Goal: Task Accomplishment & Management: Manage account settings

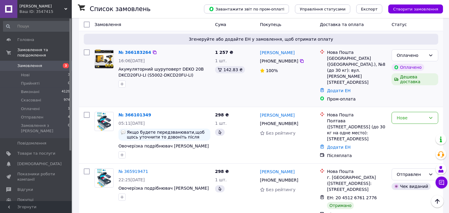
scroll to position [166, 0]
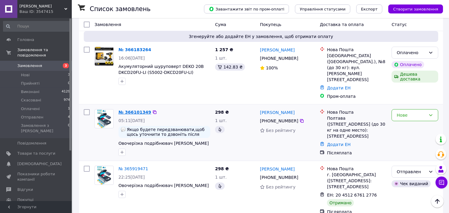
click at [130, 110] on link "№ 366101349" at bounding box center [134, 112] width 33 height 5
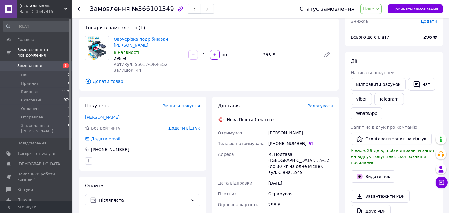
scroll to position [33, 0]
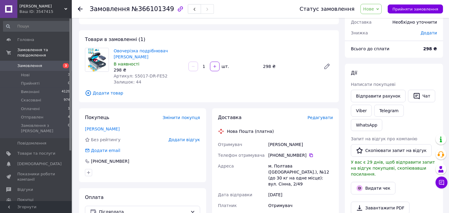
click at [372, 7] on span "Нове" at bounding box center [368, 9] width 11 height 5
click at [381, 20] on li "Прийнято" at bounding box center [375, 20] width 28 height 9
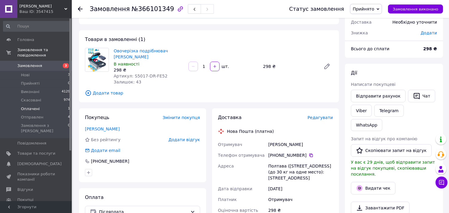
click at [20, 105] on li "Оплачені 1" at bounding box center [37, 109] width 74 height 8
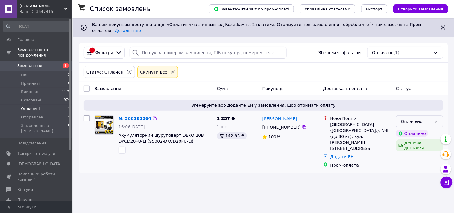
click at [407, 119] on div "Оплачено" at bounding box center [416, 121] width 30 height 7
click at [411, 130] on li "Прийнято" at bounding box center [419, 130] width 47 height 11
click at [28, 72] on span "Нові" at bounding box center [25, 74] width 9 height 5
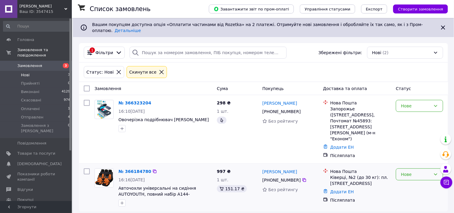
click at [407, 171] on div "Нове" at bounding box center [416, 174] width 30 height 7
click at [412, 102] on li "Прийнято" at bounding box center [419, 104] width 47 height 11
click at [259, 135] on div "298 ₴ 1 шт." at bounding box center [236, 129] width 45 height 63
click at [286, 121] on div "[PERSON_NAME] [PHONE_NUMBER] Без рейтингу" at bounding box center [290, 129] width 61 height 63
click at [414, 103] on div "Нове" at bounding box center [416, 106] width 30 height 7
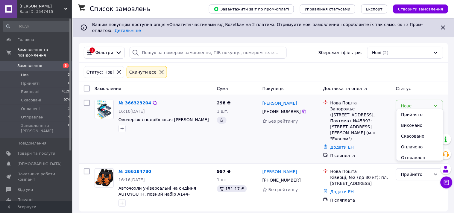
click at [405, 112] on li "Прийнято" at bounding box center [419, 114] width 47 height 11
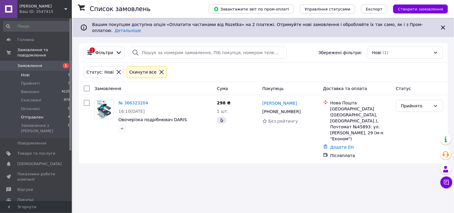
click at [19, 113] on li "Отправлен 4" at bounding box center [37, 117] width 74 height 8
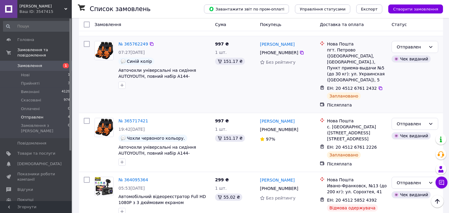
scroll to position [85, 0]
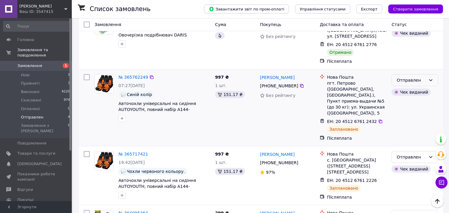
click at [402, 77] on div "Отправлен" at bounding box center [411, 80] width 29 height 7
click at [408, 90] on li "Виконано" at bounding box center [415, 93] width 46 height 11
click at [413, 154] on div "Отправлен" at bounding box center [411, 157] width 29 height 7
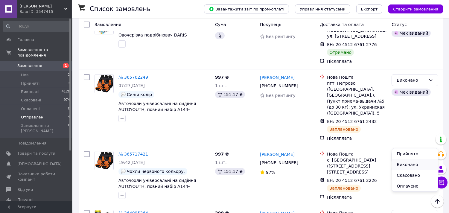
click at [411, 165] on li "Виконано" at bounding box center [415, 164] width 46 height 11
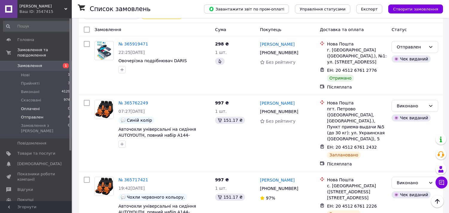
scroll to position [0, 0]
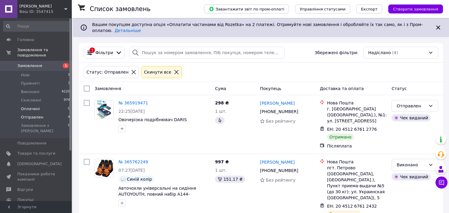
click at [31, 107] on li "Оплачені 0" at bounding box center [37, 109] width 74 height 8
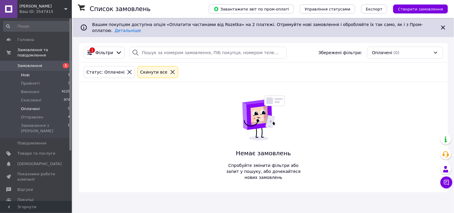
click at [27, 72] on span "Нові" at bounding box center [25, 74] width 9 height 5
click at [31, 115] on span "Отправлен" at bounding box center [32, 117] width 22 height 5
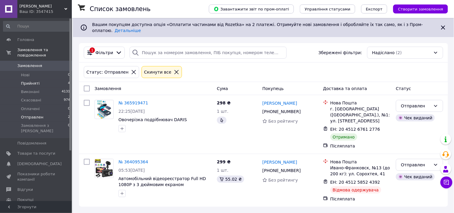
click at [31, 79] on li "Прийняті 4" at bounding box center [37, 83] width 74 height 8
